Goal: Navigation & Orientation: Find specific page/section

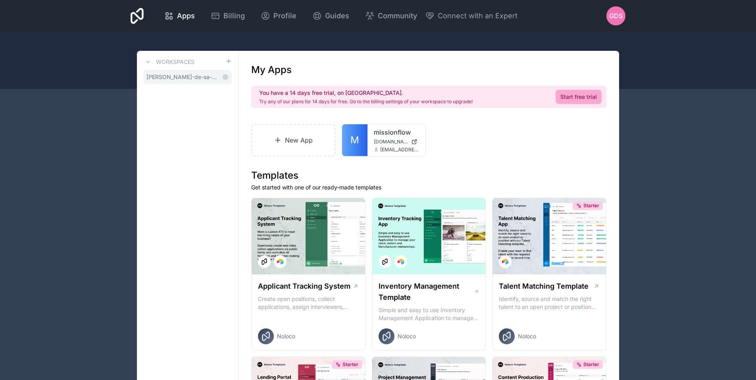
click at [167, 75] on span "[PERSON_NAME]-de-sa-workspace" at bounding box center [182, 77] width 73 height 8
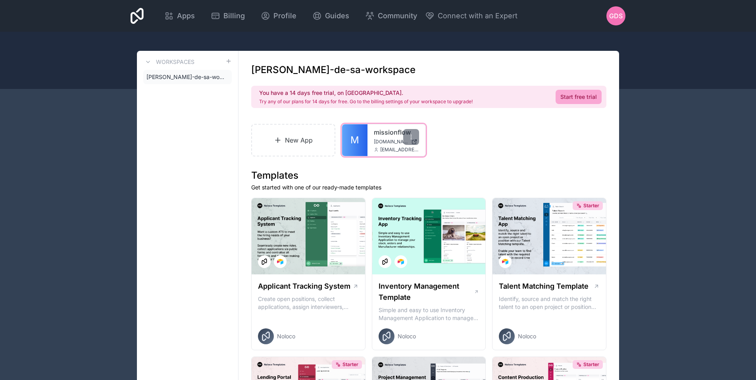
click at [382, 146] on div "missionflow [DOMAIN_NAME] [EMAIL_ADDRESS][DOMAIN_NAME]" at bounding box center [397, 140] width 58 height 32
click at [415, 140] on div at bounding box center [411, 137] width 16 height 16
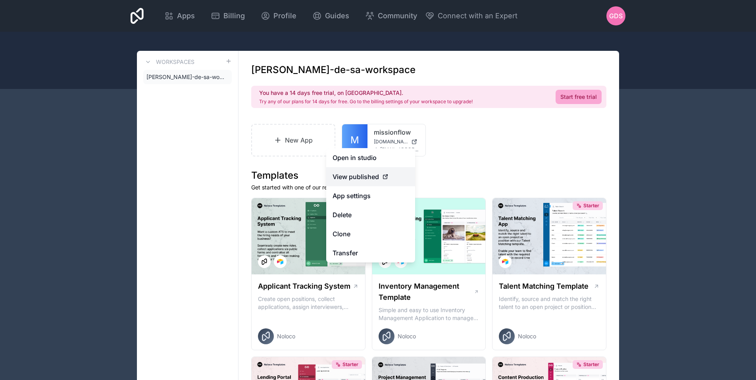
click at [371, 176] on span "View published" at bounding box center [356, 177] width 46 height 10
click at [379, 176] on div "View published" at bounding box center [371, 177] width 76 height 10
click at [385, 177] on icon at bounding box center [386, 176] width 2 height 2
click at [347, 175] on span "View published" at bounding box center [356, 177] width 46 height 10
click at [357, 175] on span "View published" at bounding box center [356, 177] width 46 height 10
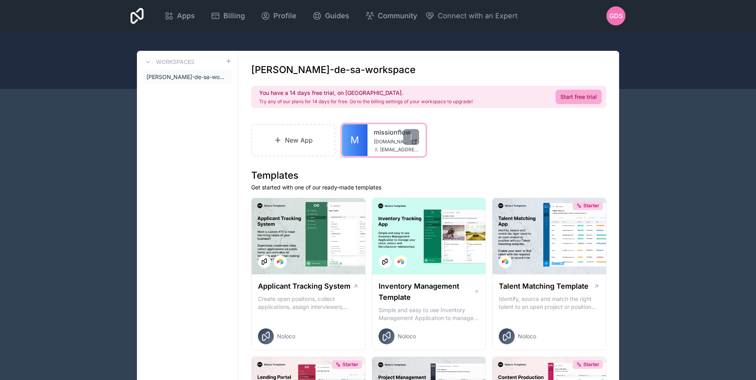
click at [389, 133] on link "missionflow" at bounding box center [396, 132] width 45 height 10
